Goal: Task Accomplishment & Management: Manage account settings

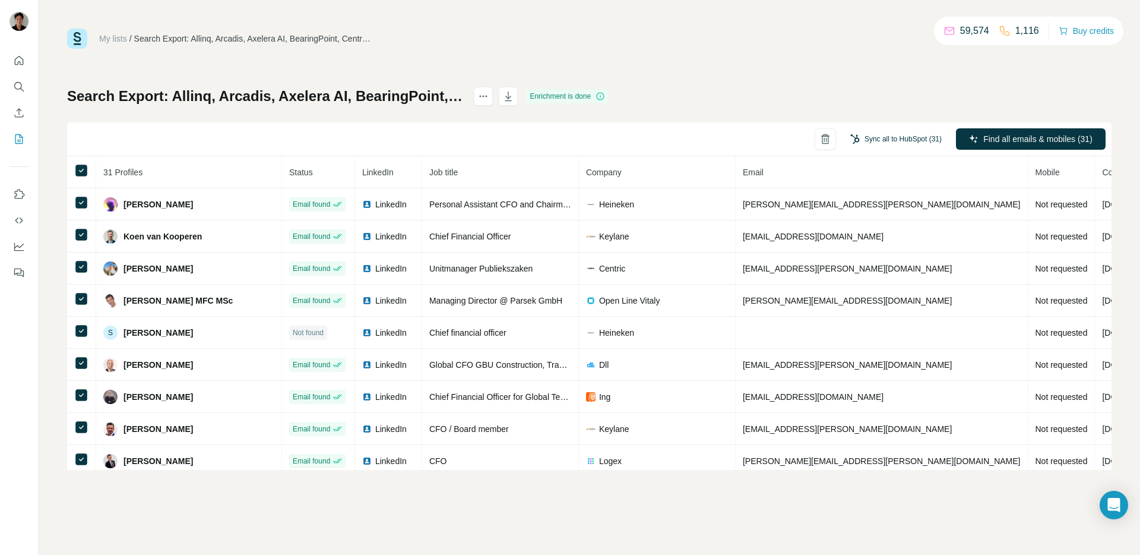
click at [864, 134] on button "Sync all to HubSpot (31)" at bounding box center [896, 139] width 108 height 18
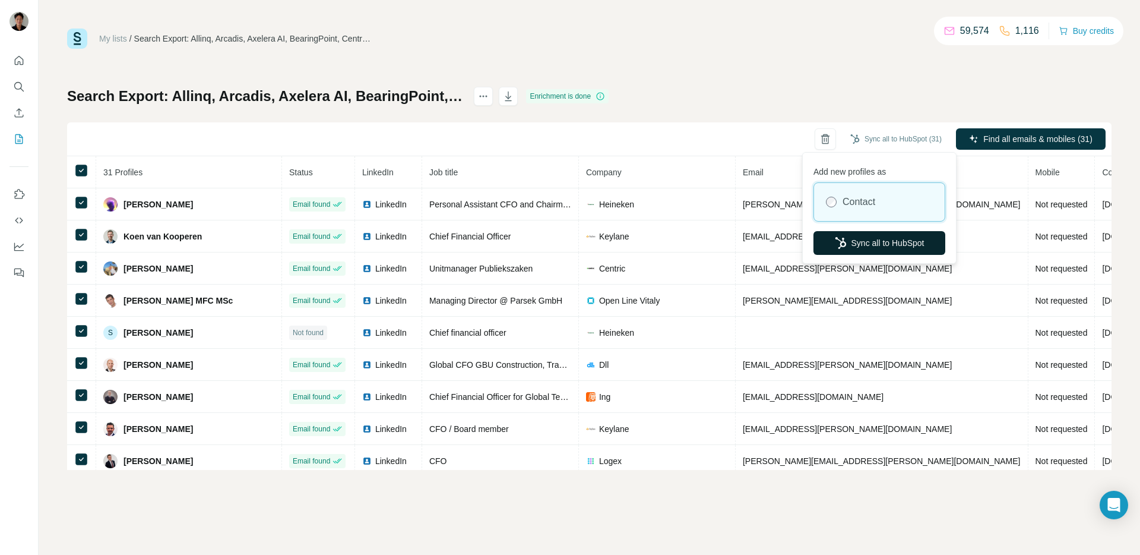
click at [859, 249] on button "Sync all to HubSpot" at bounding box center [880, 243] width 132 height 24
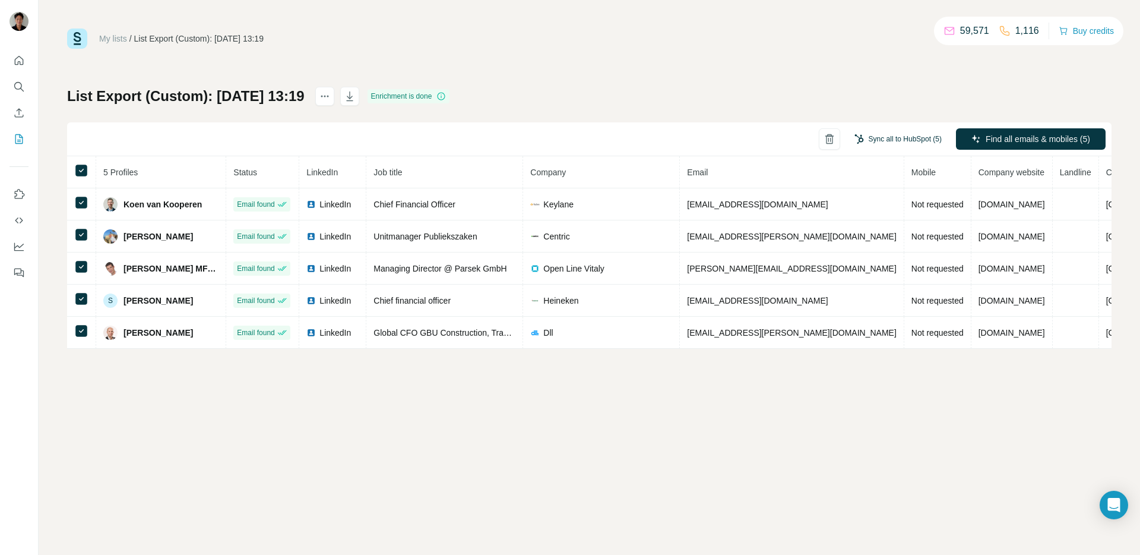
click at [882, 140] on button "Sync all to HubSpot (5)" at bounding box center [898, 139] width 104 height 18
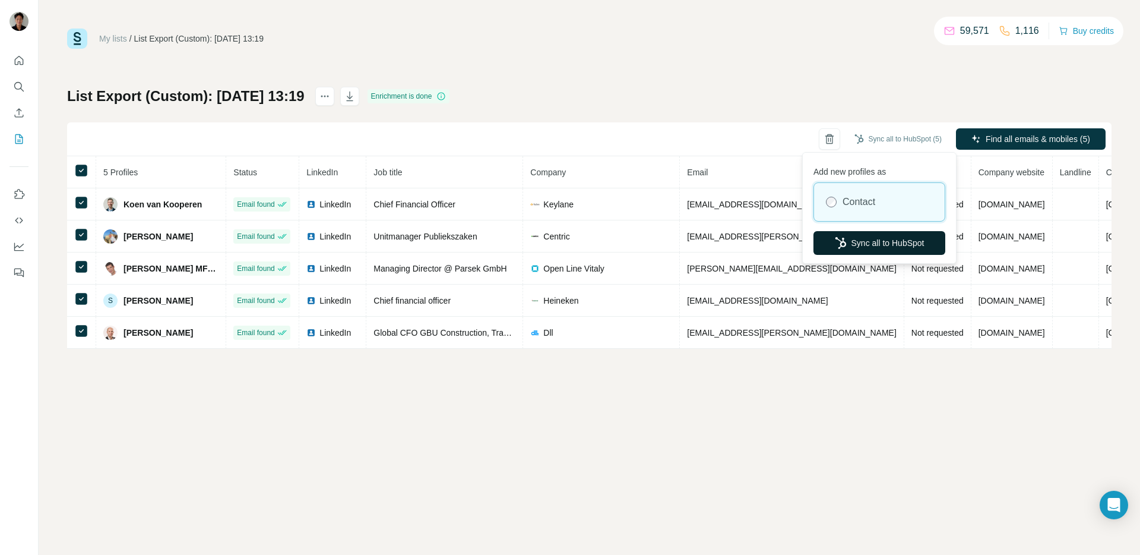
click at [843, 240] on icon "button" at bounding box center [841, 243] width 12 height 12
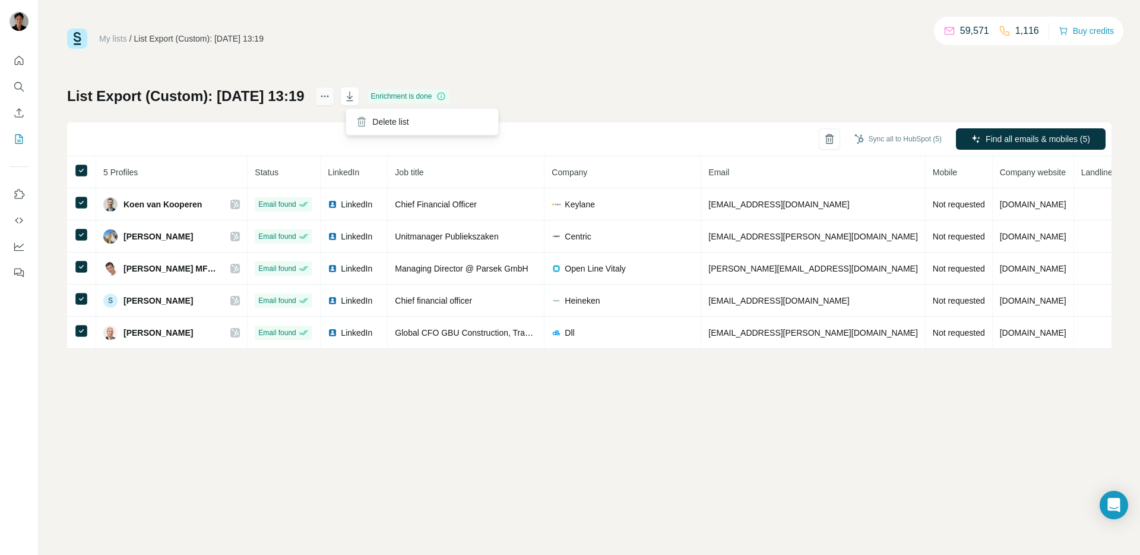
click at [331, 91] on icon "actions" at bounding box center [325, 96] width 12 height 12
click at [714, 104] on div "List Export (Custom): 26/08/2025 13:19 Enrichment is done Sync all to HubSpot (…" at bounding box center [589, 218] width 1045 height 262
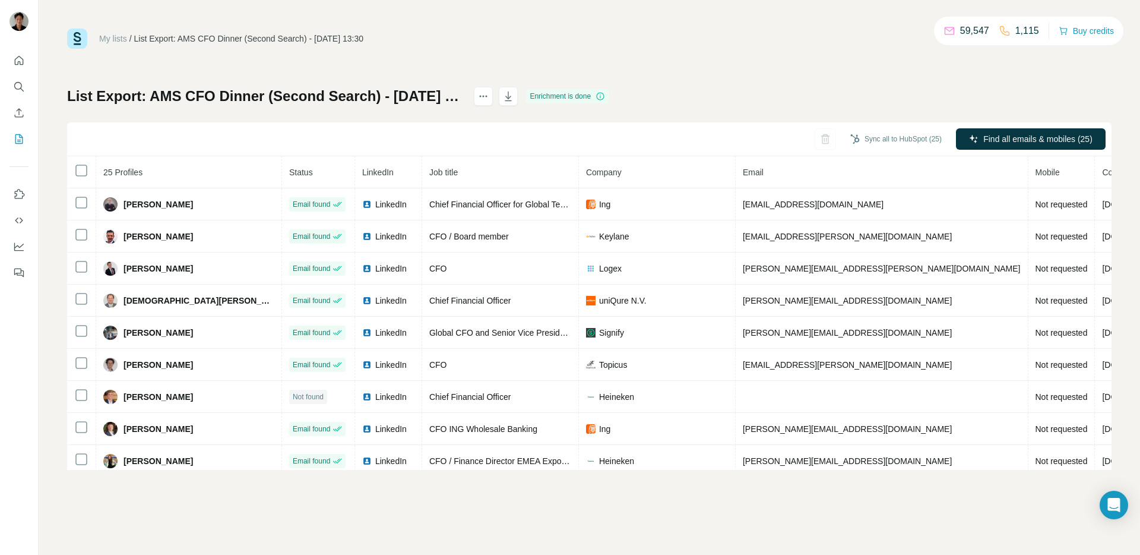
click at [120, 43] on div "My lists" at bounding box center [113, 39] width 28 height 12
click at [117, 39] on link "My lists" at bounding box center [113, 39] width 28 height 10
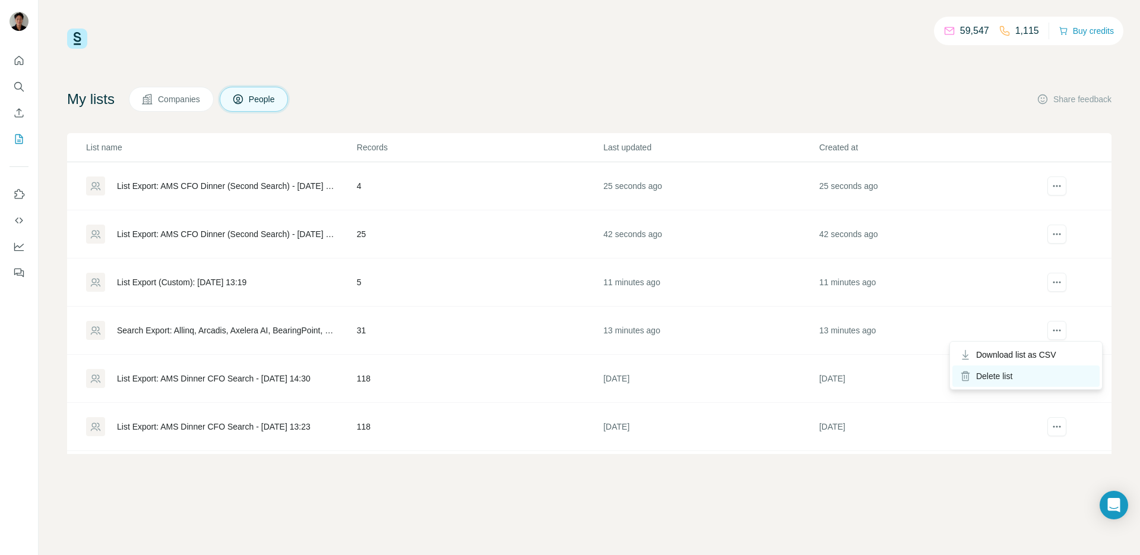
click at [1028, 369] on div "Delete list" at bounding box center [1026, 375] width 147 height 21
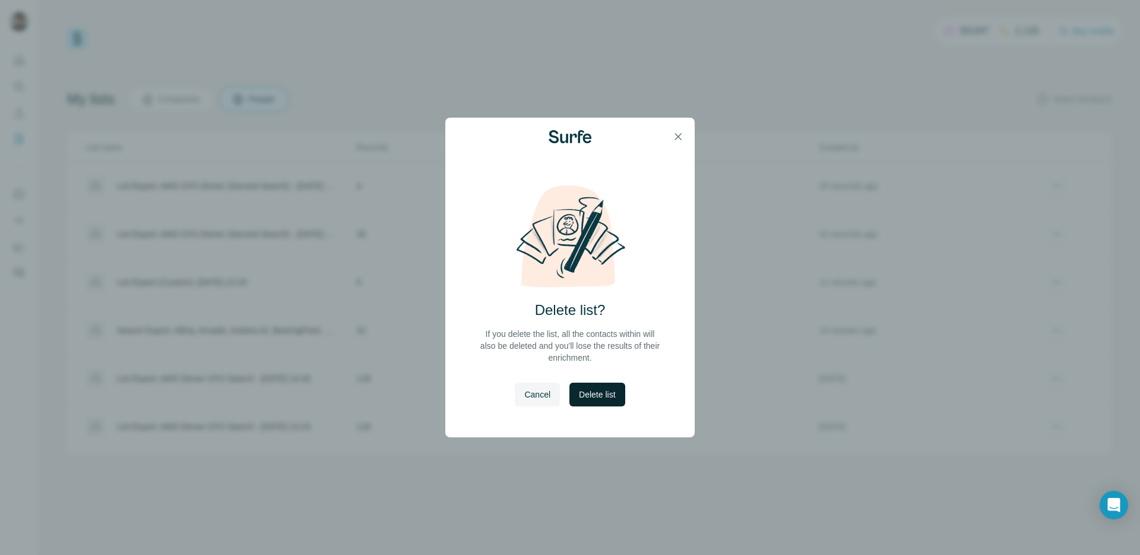
click at [593, 385] on button "Delete list" at bounding box center [597, 394] width 55 height 24
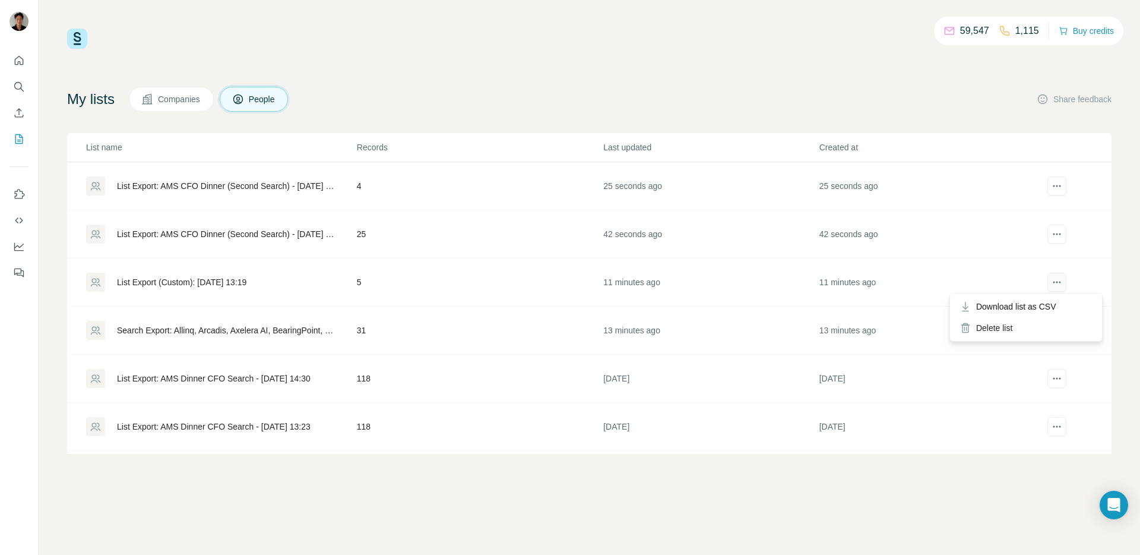
click at [1059, 276] on icon "actions" at bounding box center [1057, 282] width 12 height 12
click at [1056, 284] on icon "actions" at bounding box center [1057, 282] width 12 height 12
click at [1018, 324] on div "Delete list" at bounding box center [1026, 327] width 147 height 21
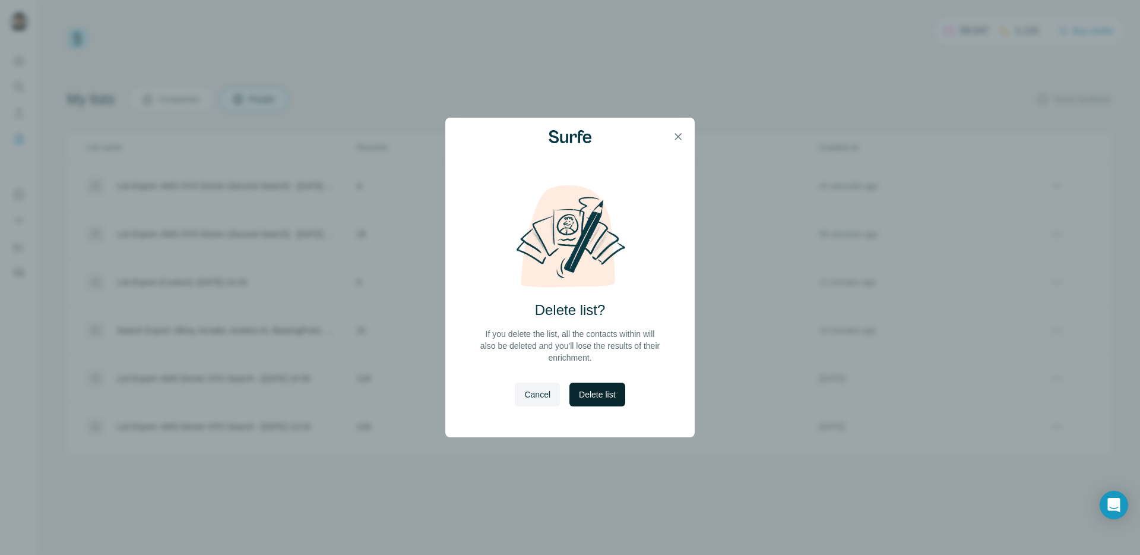
click at [615, 390] on span "Delete list" at bounding box center [597, 394] width 36 height 12
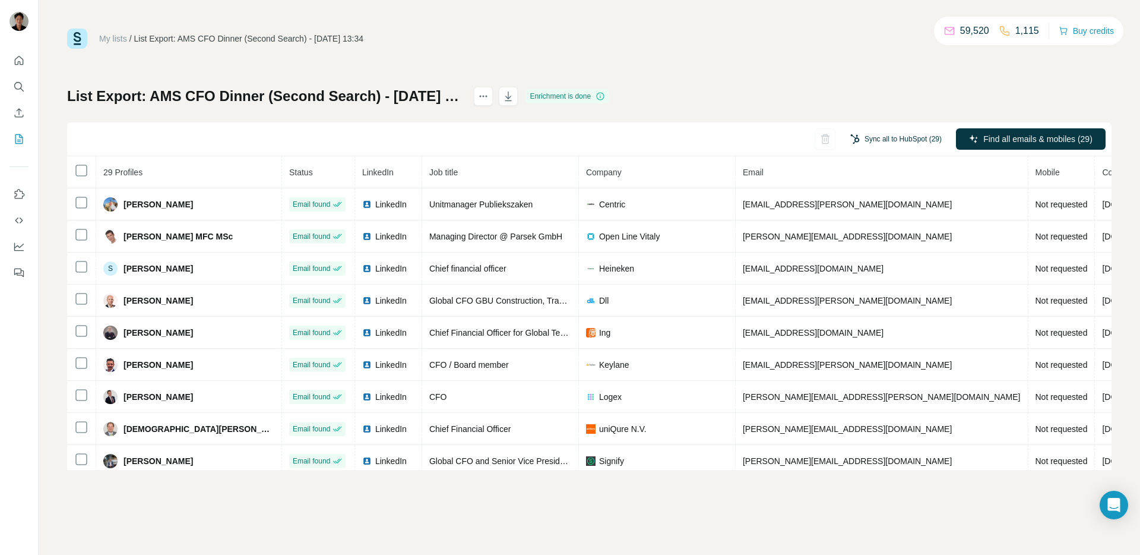
click at [906, 134] on button "Sync all to HubSpot (29)" at bounding box center [896, 139] width 108 height 18
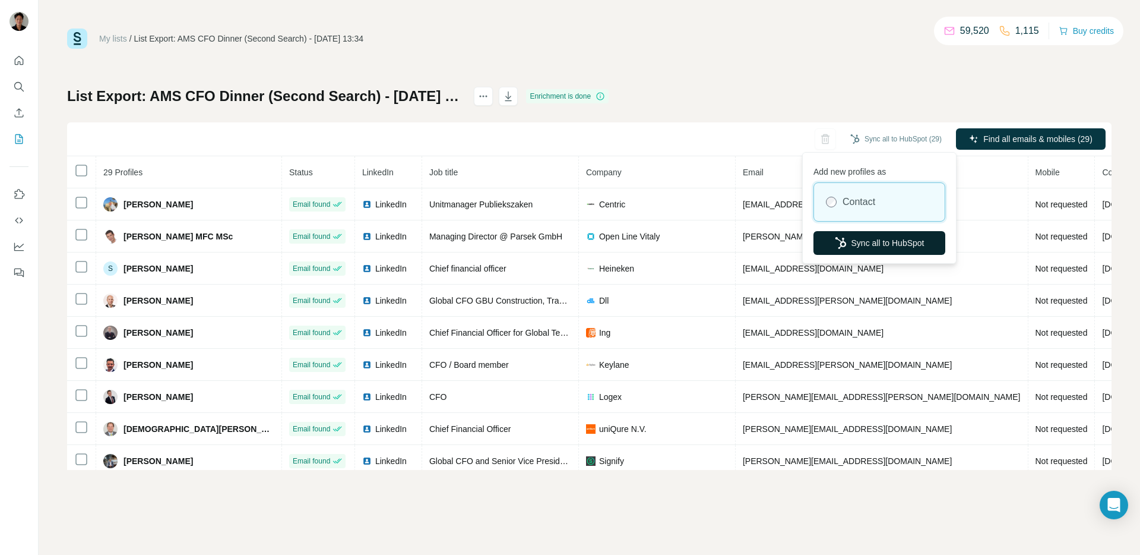
click at [855, 243] on button "Sync all to HubSpot" at bounding box center [880, 243] width 132 height 24
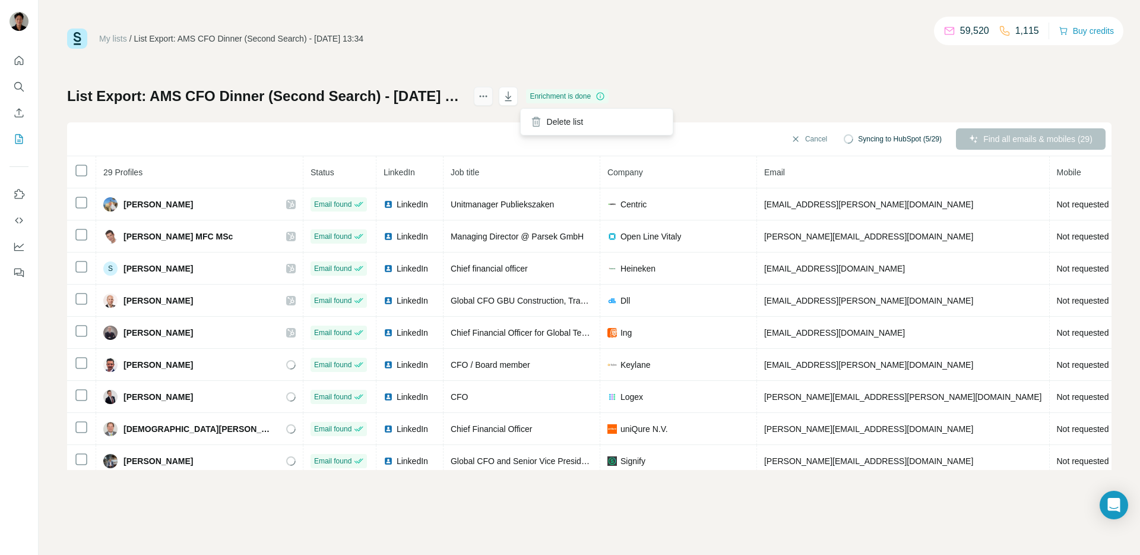
click at [489, 96] on icon "actions" at bounding box center [483, 96] width 12 height 12
click at [559, 68] on div "My lists / List Export: AMS CFO Dinner (Second Search) - 26/08/2025 13:34 59,52…" at bounding box center [589, 249] width 1045 height 441
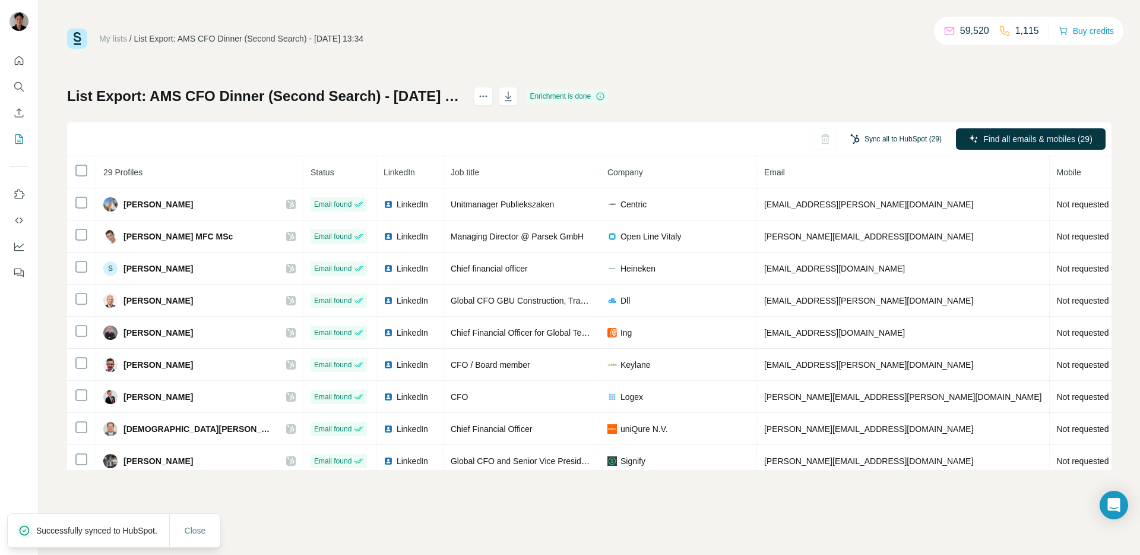
click at [876, 137] on button "Sync all to HubSpot (29)" at bounding box center [896, 139] width 108 height 18
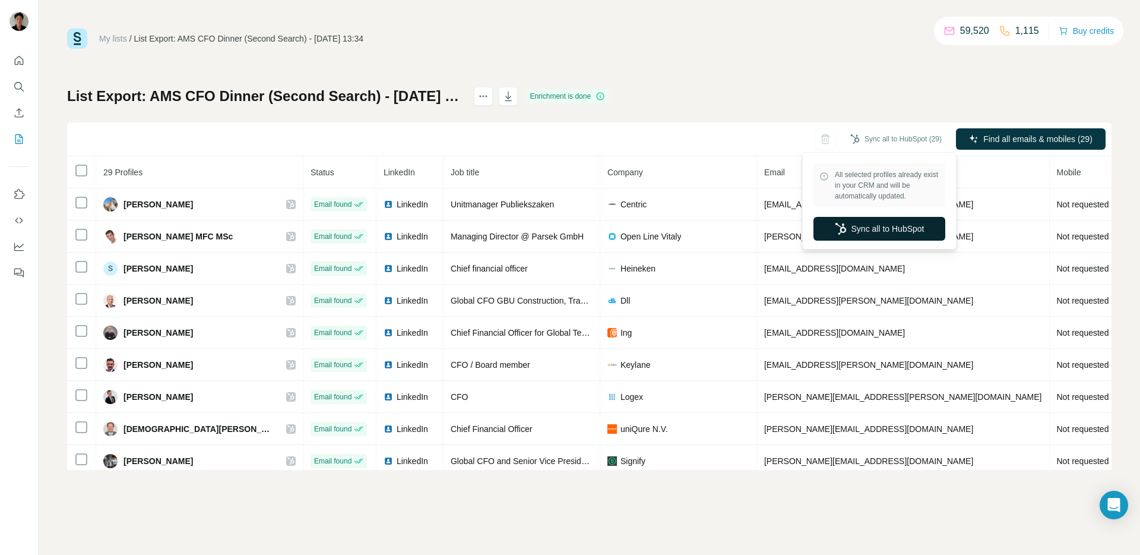
click at [863, 221] on button "Sync all to HubSpot" at bounding box center [880, 229] width 132 height 24
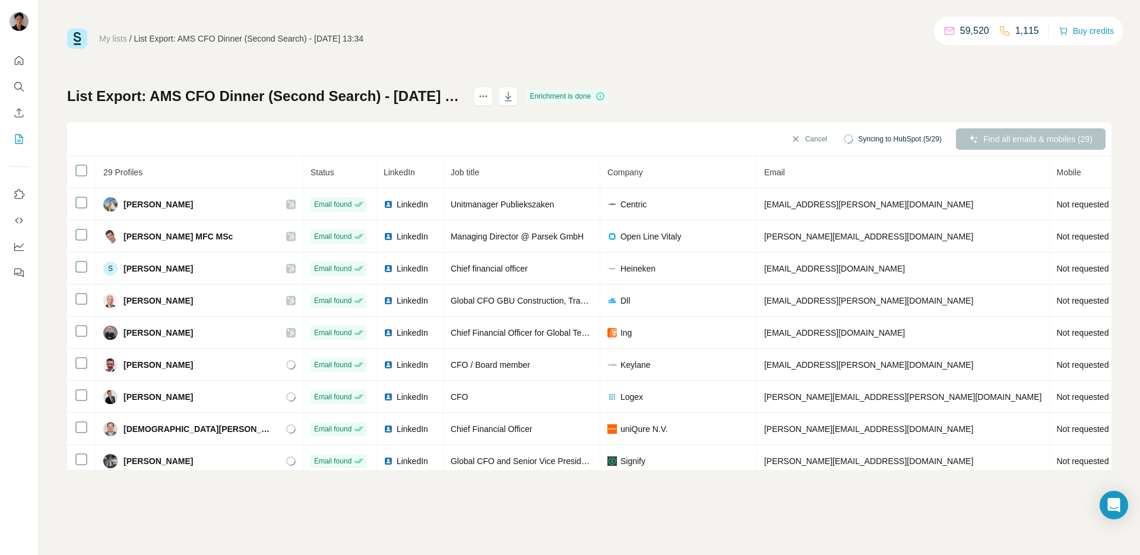
click at [891, 140] on span "Syncing to HubSpot (5/29)" at bounding box center [900, 139] width 84 height 11
click at [83, 525] on p "Successfully synced to HubSpot." at bounding box center [101, 530] width 131 height 12
click at [20, 61] on icon "Quick start" at bounding box center [19, 61] width 12 height 12
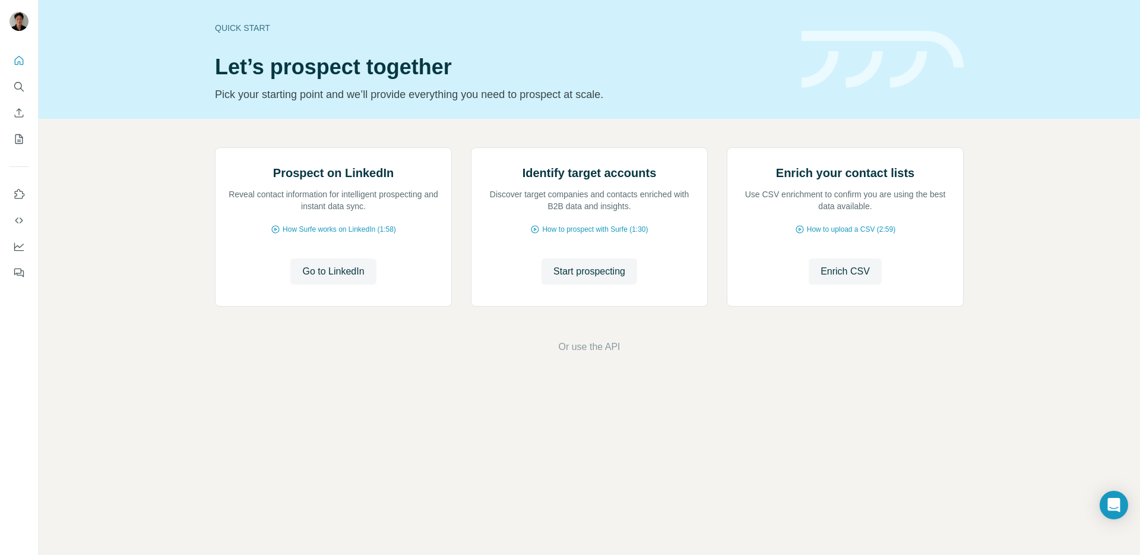
click at [8, 87] on div at bounding box center [19, 163] width 38 height 241
click at [11, 87] on button "Search" at bounding box center [19, 86] width 19 height 21
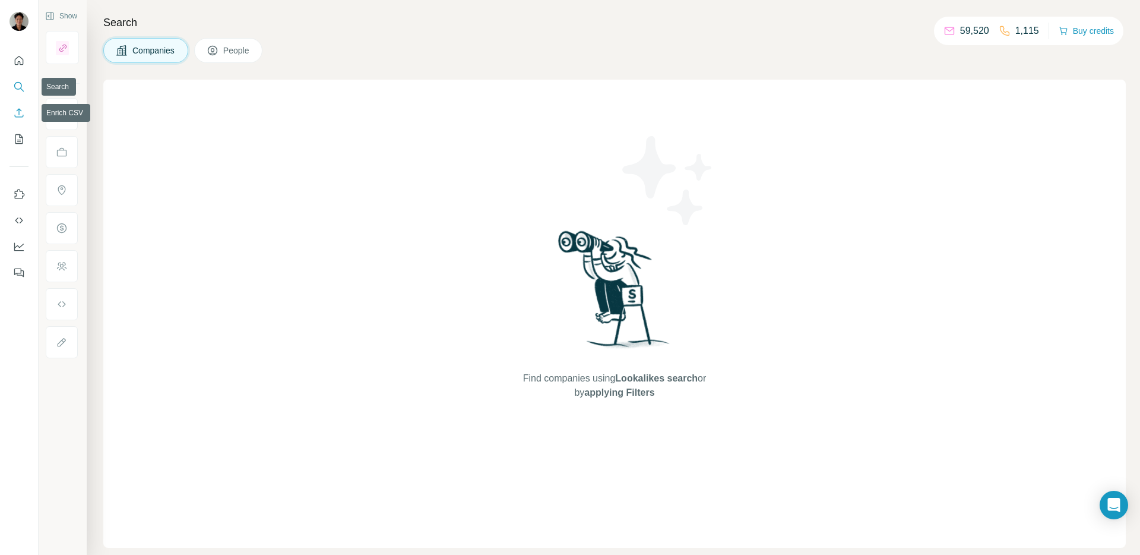
click at [25, 121] on button "Enrich CSV" at bounding box center [19, 112] width 19 height 21
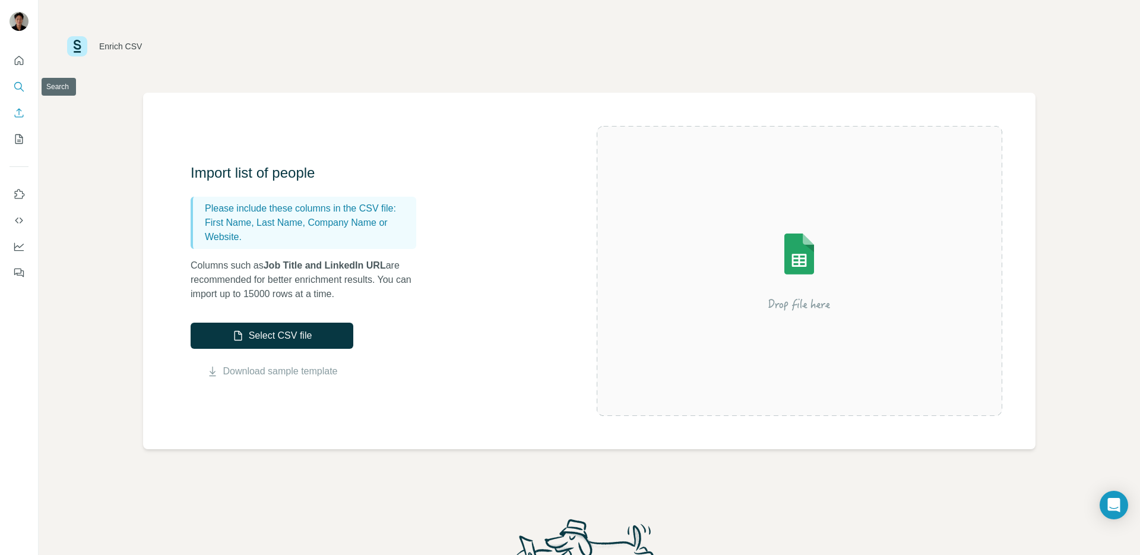
click at [26, 80] on button "Search" at bounding box center [19, 86] width 19 height 21
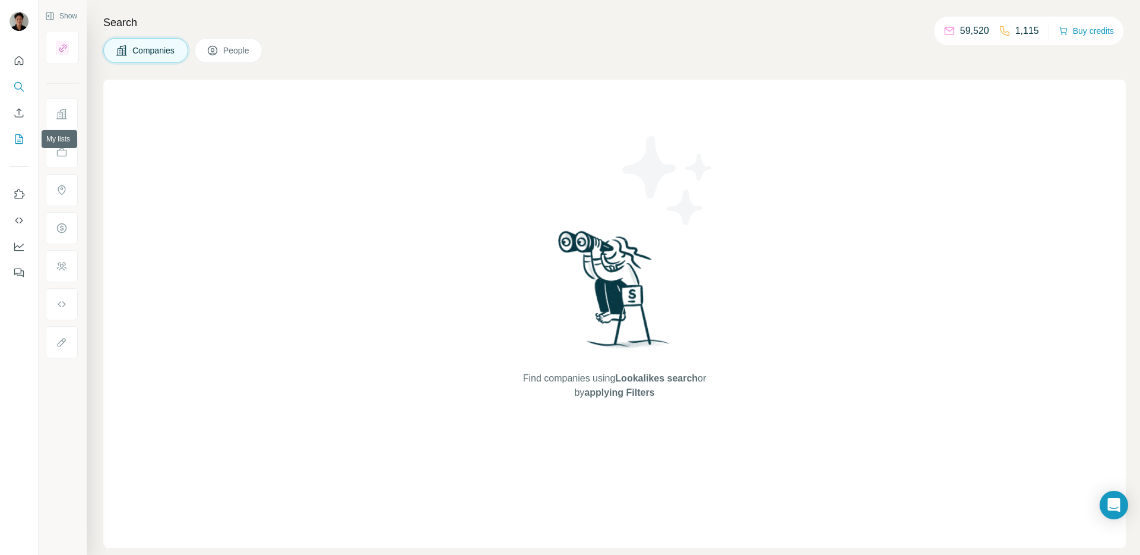
click at [16, 144] on icon "My lists" at bounding box center [19, 139] width 12 height 12
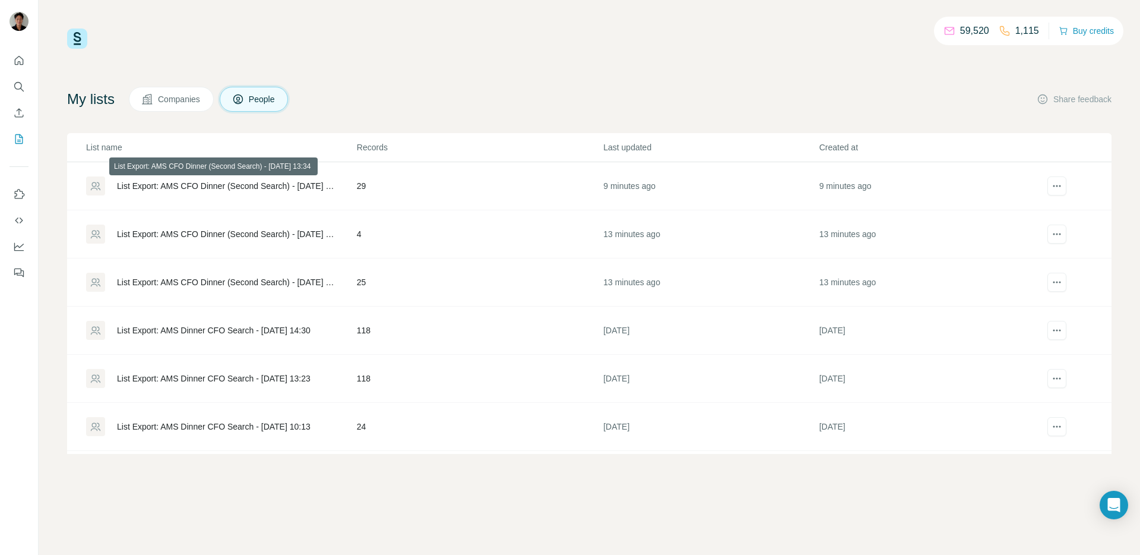
click at [253, 185] on div "List Export: AMS CFO Dinner (Second Search) - 26/08/2025 13:34" at bounding box center [227, 186] width 220 height 12
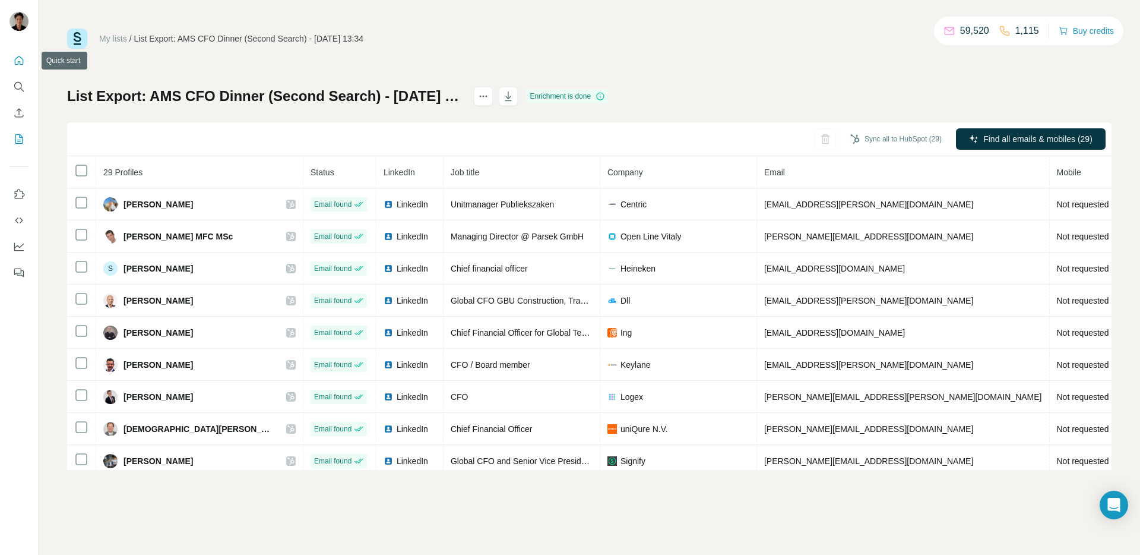
click at [14, 68] on button "Quick start" at bounding box center [19, 60] width 19 height 21
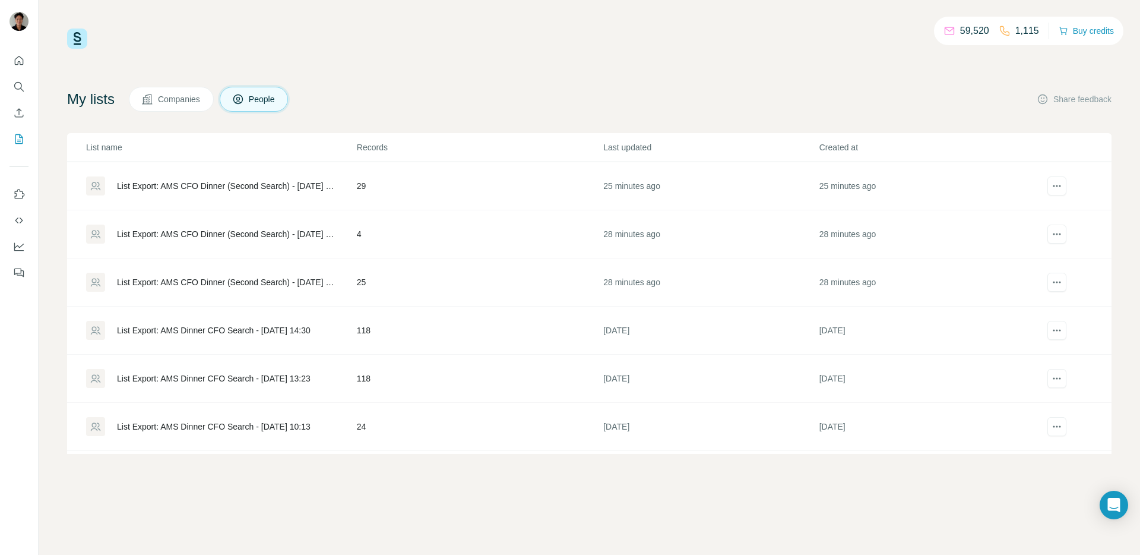
click at [271, 192] on div "List Export: AMS CFO Dinner (Second Search) - 26/08/2025 13:34" at bounding box center [221, 185] width 270 height 19
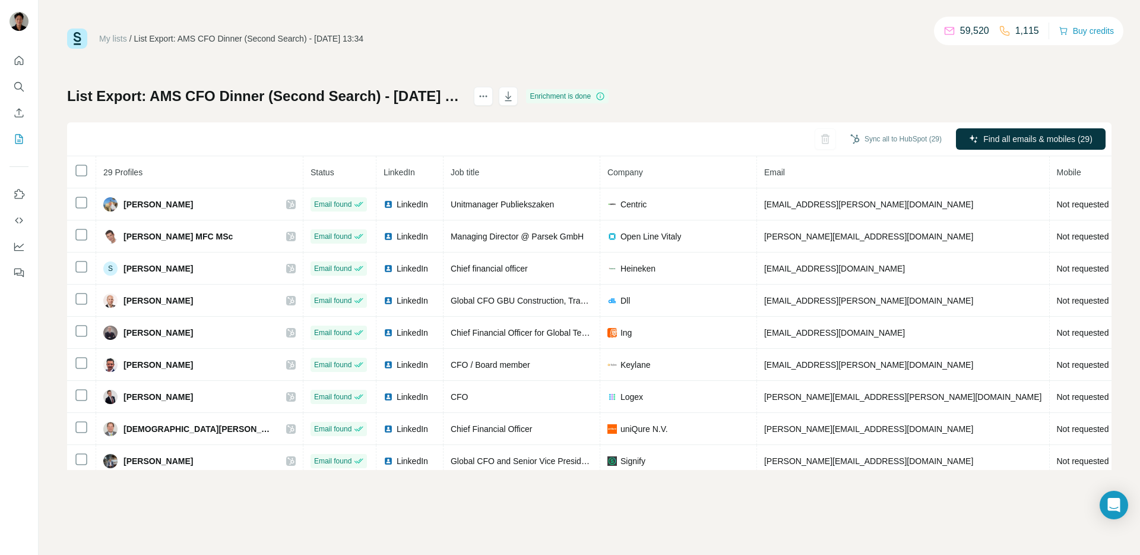
click at [188, 99] on h1 "List Export: AMS CFO Dinner (Second Search) - 26/08/2025 13:34" at bounding box center [265, 96] width 396 height 19
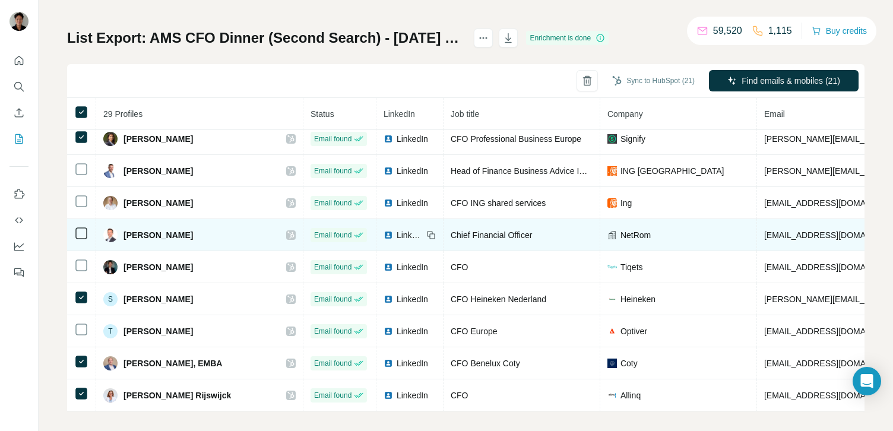
scroll to position [60, 0]
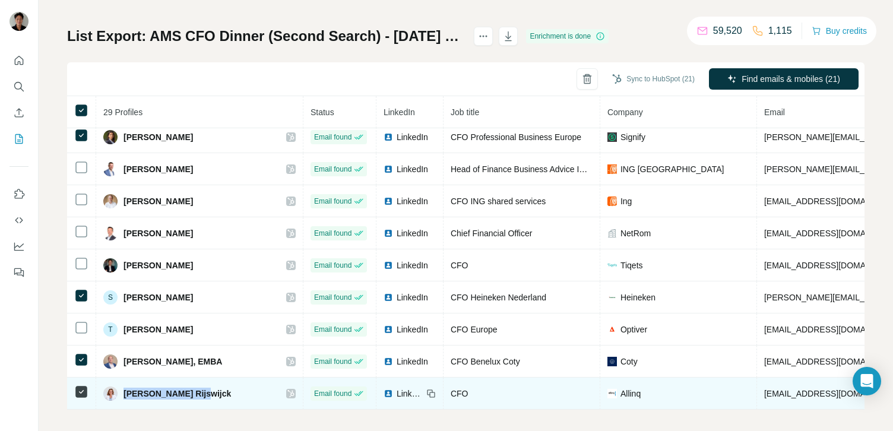
drag, startPoint x: 125, startPoint y: 393, endPoint x: 196, endPoint y: 391, distance: 70.7
click at [196, 391] on div "[PERSON_NAME] Rijswijck" at bounding box center [199, 394] width 192 height 14
click at [208, 392] on div "[PERSON_NAME] Rijswijck" at bounding box center [199, 394] width 192 height 14
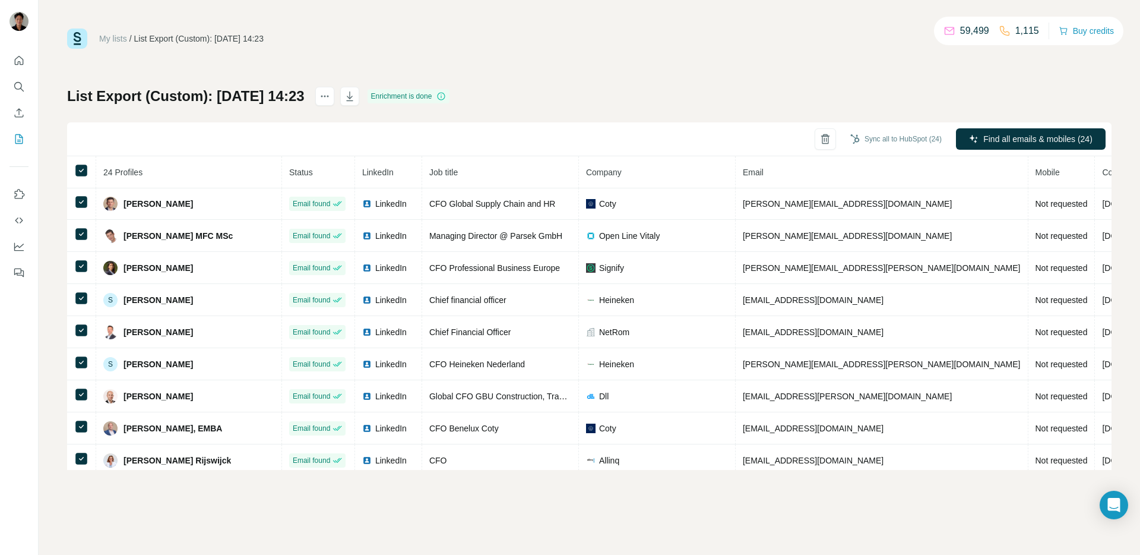
scroll to position [488, 0]
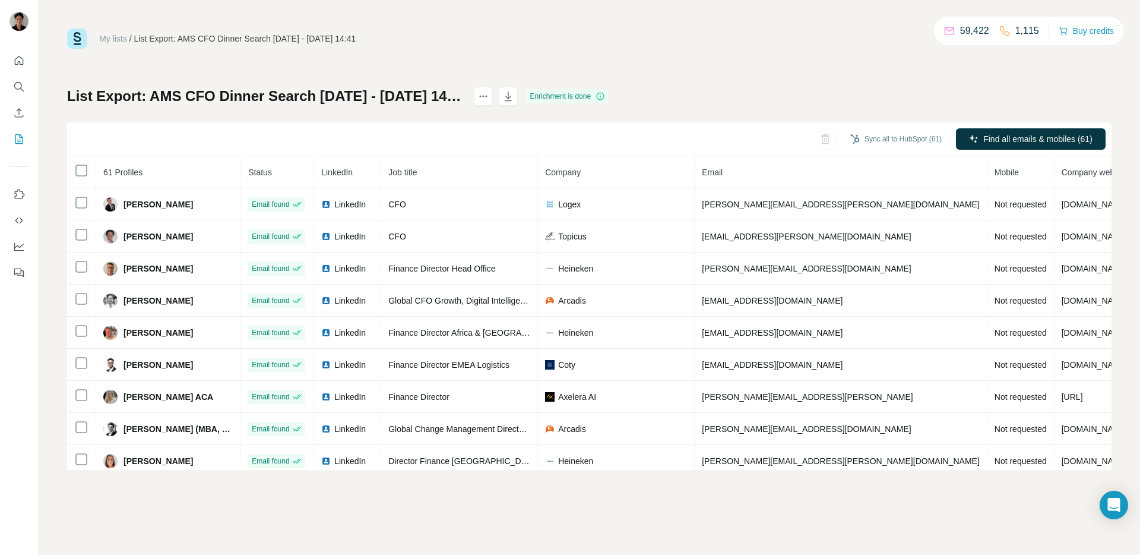
click at [115, 170] on span "61 Profiles" at bounding box center [122, 172] width 39 height 10
click at [100, 173] on th "61 Profiles" at bounding box center [168, 172] width 145 height 32
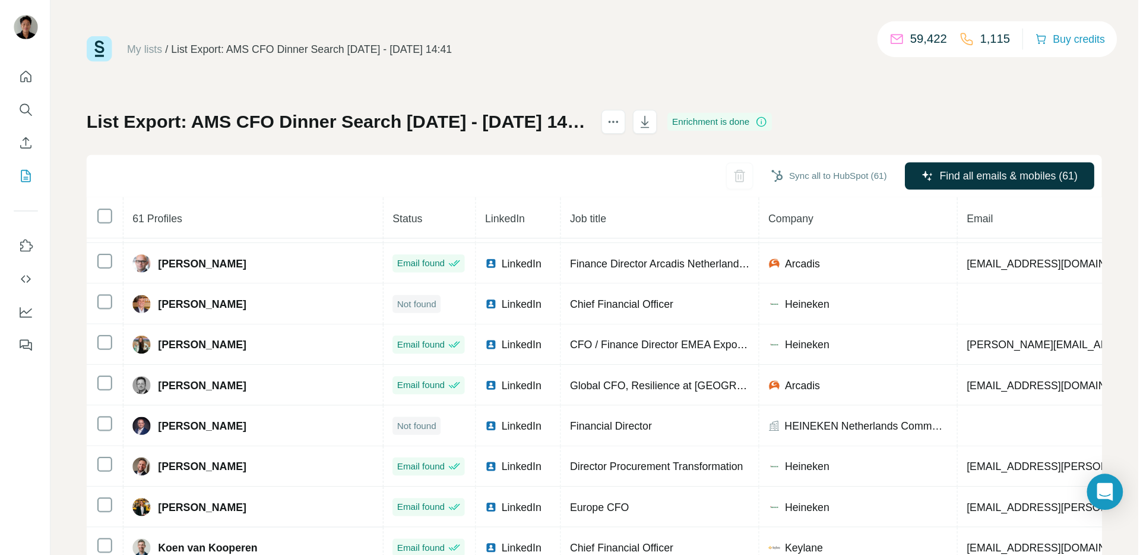
scroll to position [438, 0]
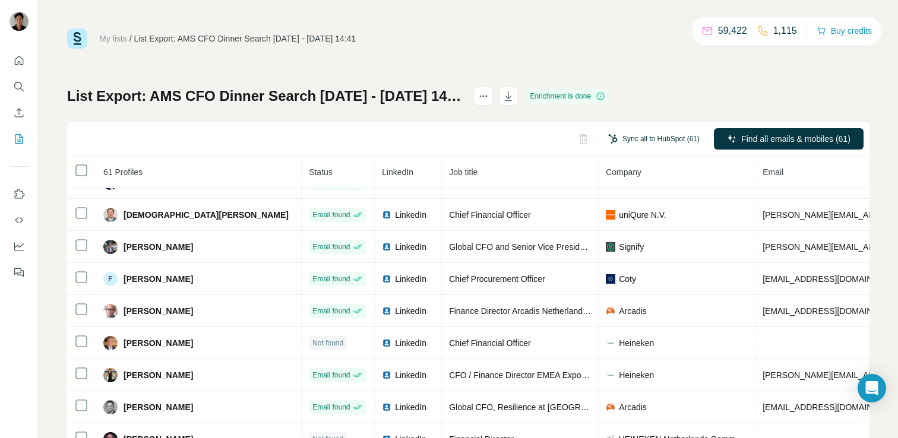
click at [660, 140] on button "Sync all to HubSpot (61)" at bounding box center [654, 139] width 108 height 18
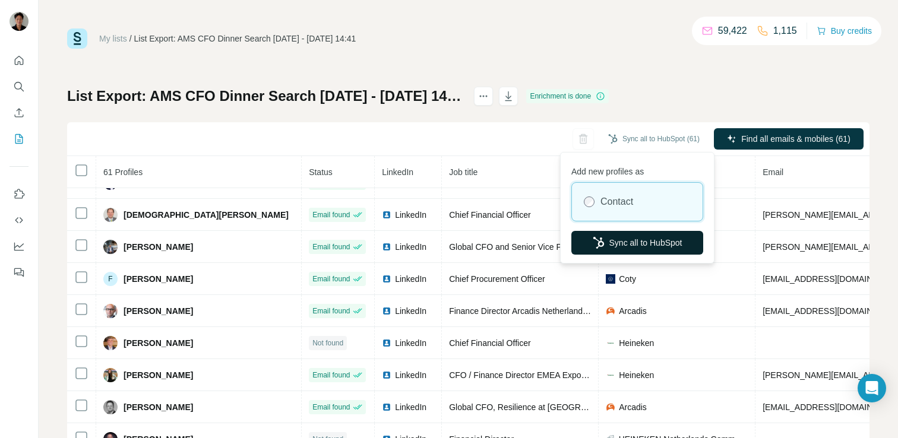
click at [650, 241] on button "Sync all to HubSpot" at bounding box center [637, 243] width 132 height 24
